Goal: Transaction & Acquisition: Register for event/course

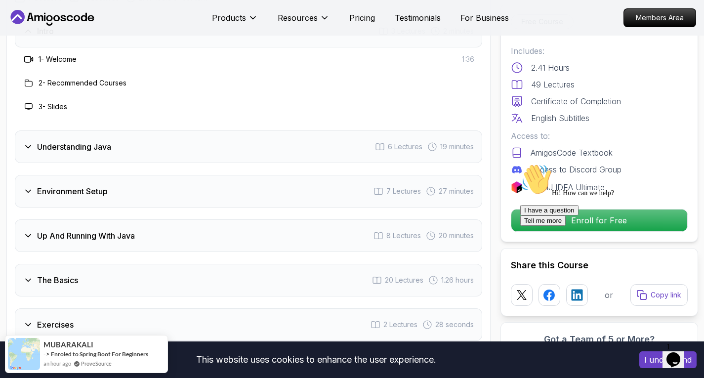
scroll to position [1334, 0]
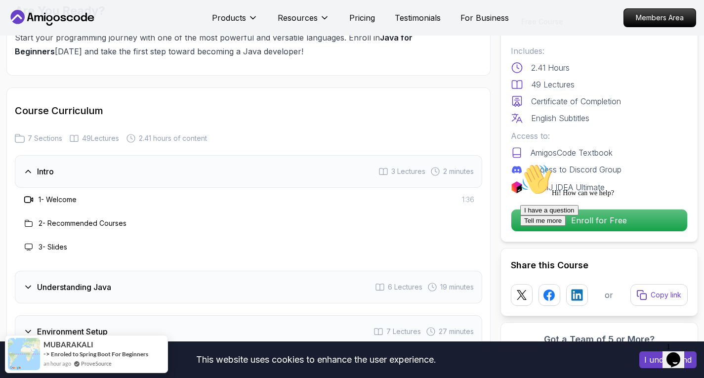
click at [566, 224] on div "Hi! How can we help? I have a question Tell me more" at bounding box center [609, 195] width 178 height 62
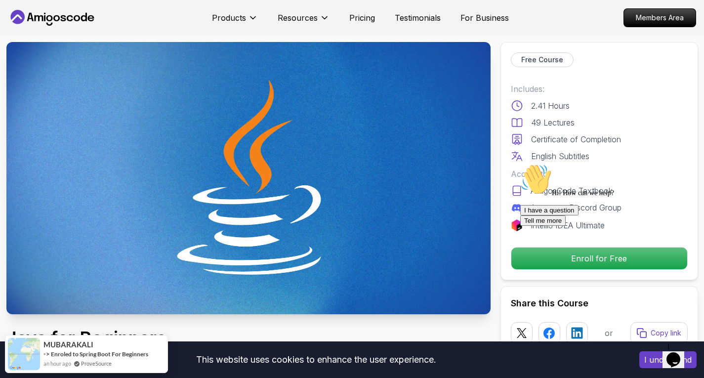
scroll to position [0, 0]
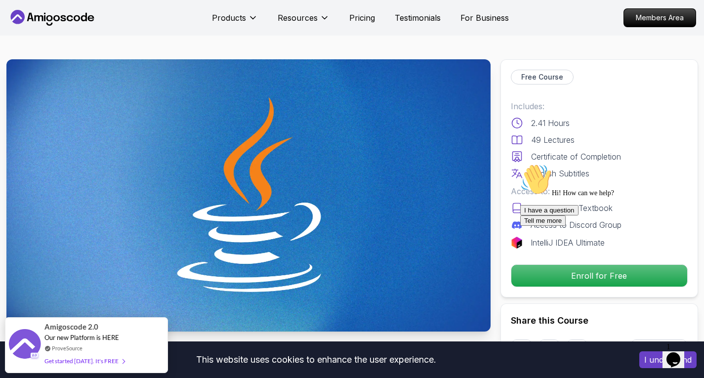
click at [520, 226] on div "Hi! How can we help? I have a question Tell me more" at bounding box center [609, 195] width 178 height 62
click at [520, 164] on icon "Chat attention grabber" at bounding box center [520, 164] width 0 height 0
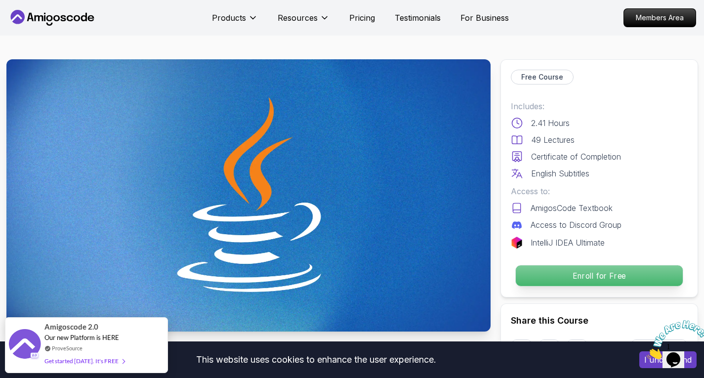
click at [605, 281] on p "Enroll for Free" at bounding box center [598, 275] width 167 height 21
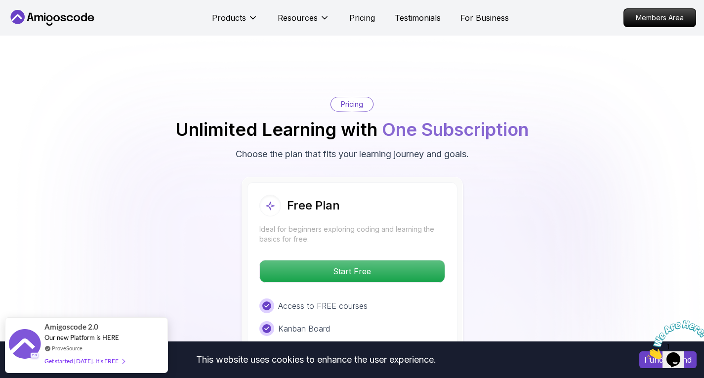
scroll to position [1900, 0]
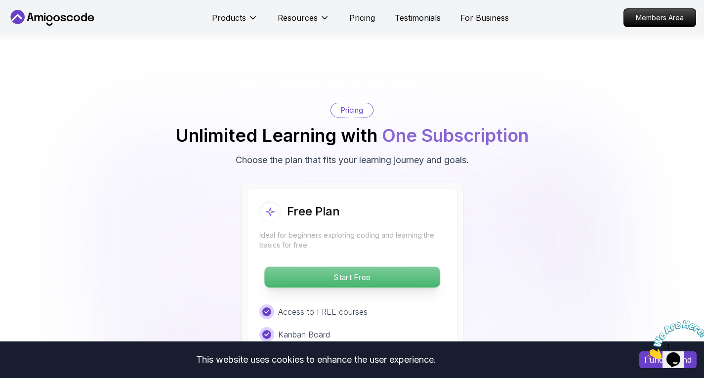
click at [348, 267] on p "Start Free" at bounding box center [351, 277] width 175 height 21
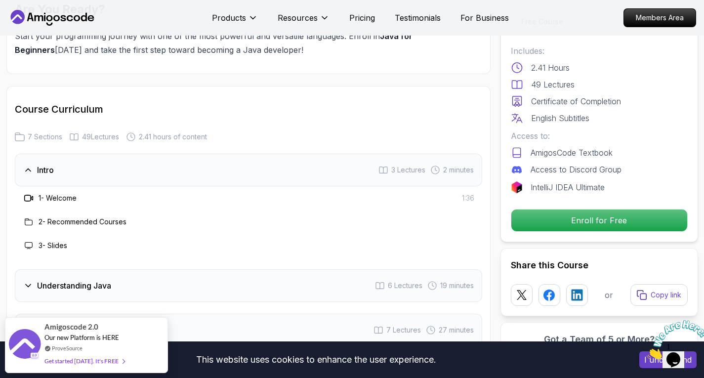
scroll to position [1334, 0]
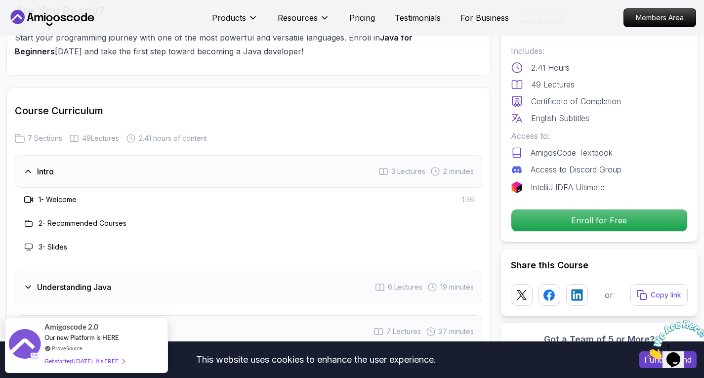
click at [87, 194] on div "1 - Welcome 1:36" at bounding box center [249, 200] width 452 height 12
click at [74, 195] on h3 "1 - Welcome" at bounding box center [58, 200] width 38 height 10
click at [43, 155] on div "Intro 3 Lectures 2 minutes" at bounding box center [248, 171] width 467 height 33
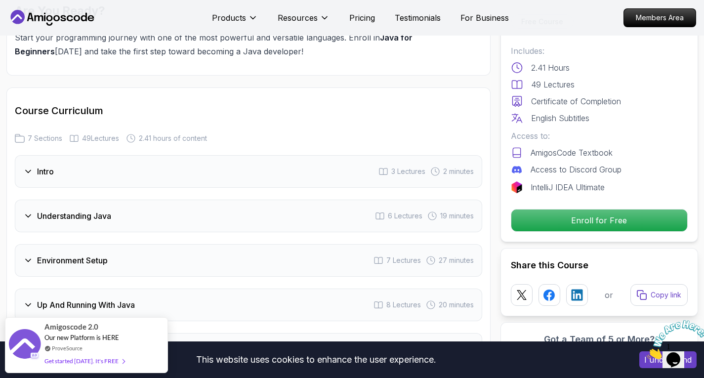
click at [44, 155] on div "Intro 3 Lectures 2 minutes" at bounding box center [248, 171] width 467 height 33
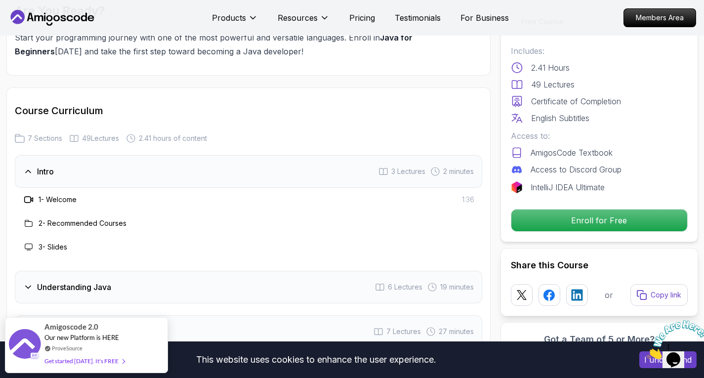
click at [44, 195] on h3 "1 - Welcome" at bounding box center [58, 200] width 38 height 10
click at [39, 195] on h3 "1 - Welcome" at bounding box center [58, 200] width 38 height 10
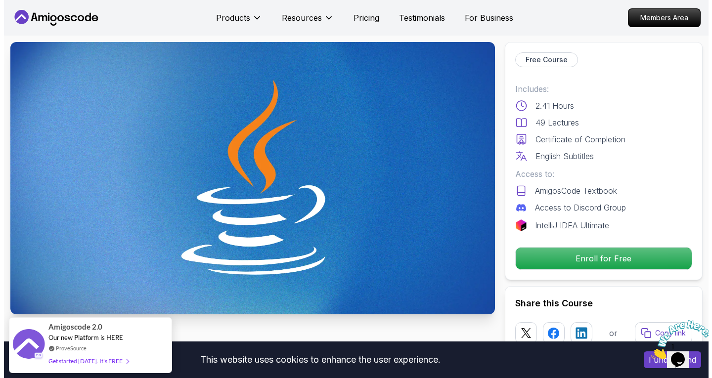
scroll to position [0, 0]
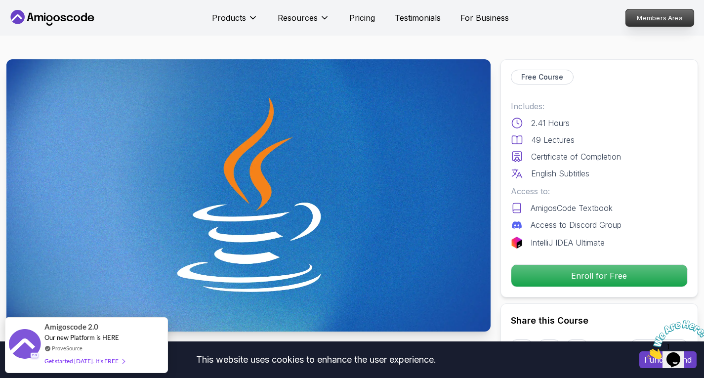
click at [654, 9] on p "Members Area" at bounding box center [660, 17] width 68 height 17
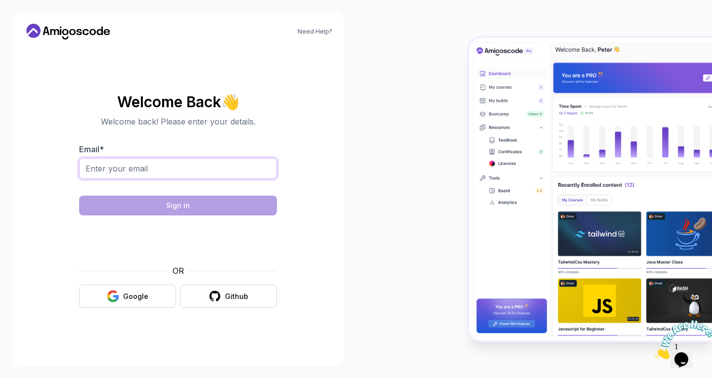
click at [140, 176] on input "Email *" at bounding box center [178, 168] width 198 height 21
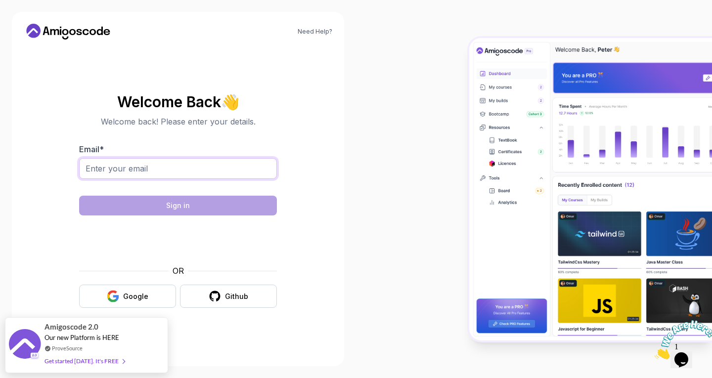
type input "[EMAIL_ADDRESS][DOMAIN_NAME]"
click at [221, 219] on form "Email * [EMAIL_ADDRESS][DOMAIN_NAME] Sign in OR Google Github" at bounding box center [178, 225] width 198 height 165
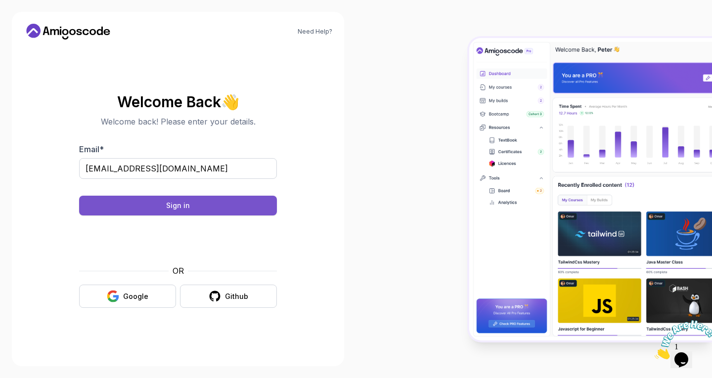
click at [227, 209] on button "Sign in" at bounding box center [178, 206] width 198 height 20
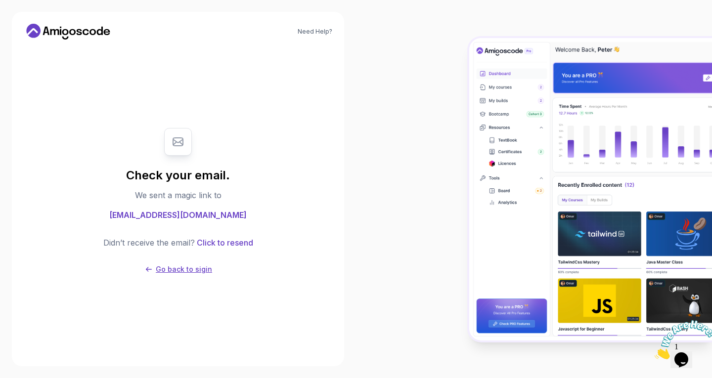
click at [181, 272] on p "Go back to sigin" at bounding box center [184, 269] width 56 height 10
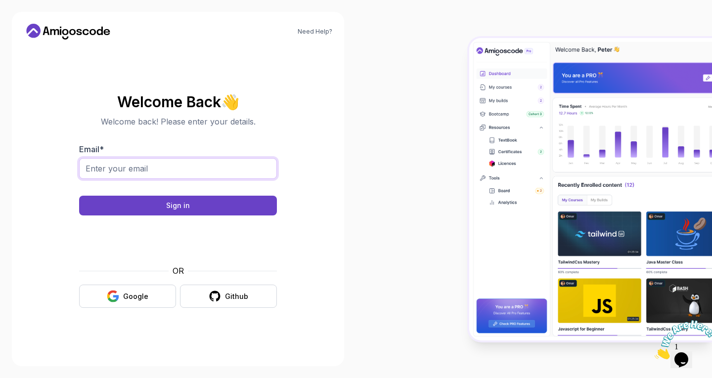
click at [153, 173] on input "Email *" at bounding box center [178, 168] width 198 height 21
type input "[EMAIL_ADDRESS][DOMAIN_NAME]"
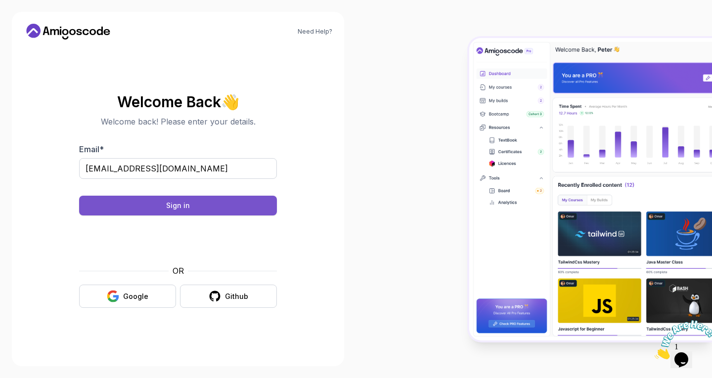
click at [191, 204] on button "Sign in" at bounding box center [178, 206] width 198 height 20
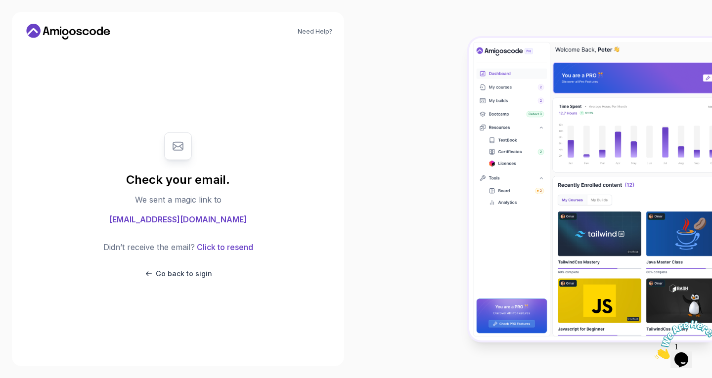
click at [124, 246] on p "Didn’t receive the email?" at bounding box center [148, 247] width 91 height 12
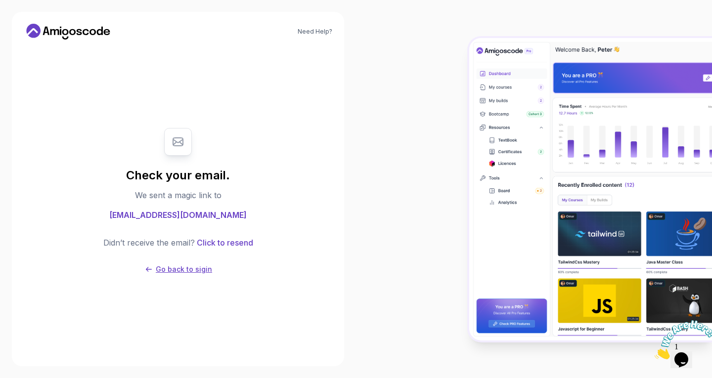
click at [176, 269] on p "Go back to sigin" at bounding box center [184, 269] width 56 height 10
